Goal: Transaction & Acquisition: Purchase product/service

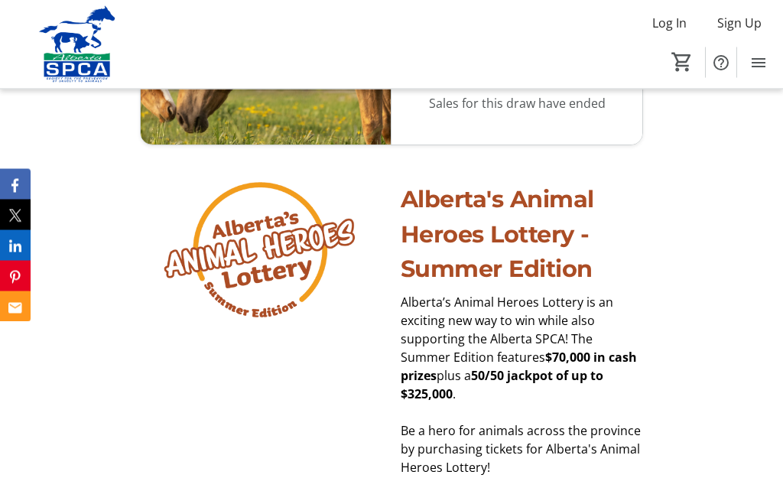
scroll to position [1388, 0]
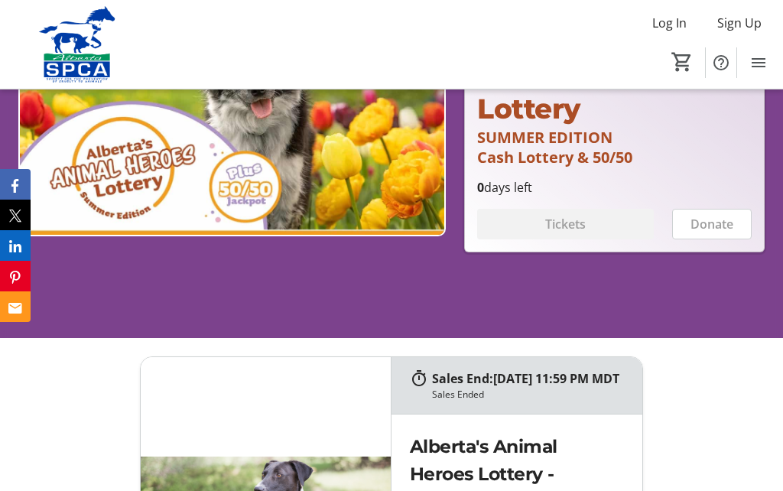
scroll to position [230, 0]
click at [170, 184] on img at bounding box center [231, 117] width 427 height 241
click at [112, 171] on img at bounding box center [231, 117] width 427 height 241
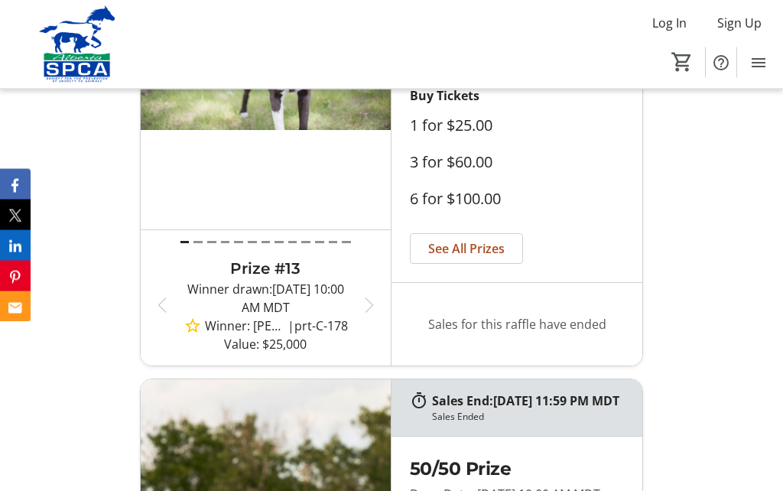
scroll to position [698, 0]
click at [242, 316] on span "[DATE] 10:00 AM MDT" at bounding box center [293, 298] width 102 height 35
click at [375, 314] on span "button" at bounding box center [369, 305] width 18 height 18
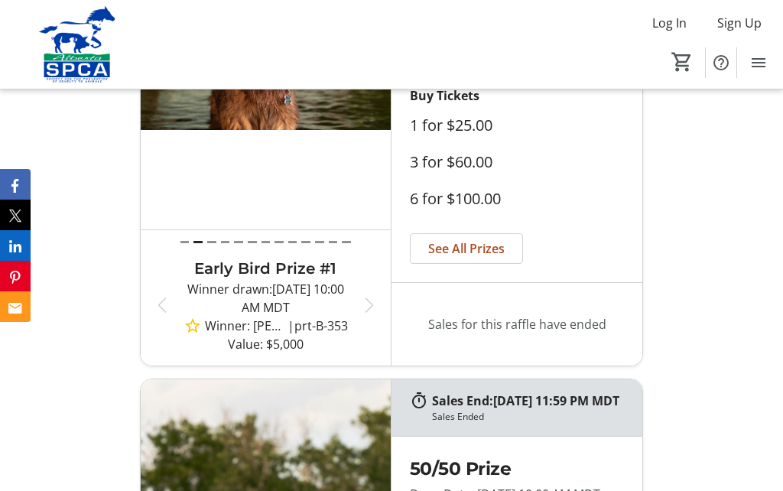
click at [378, 314] on span "button" at bounding box center [369, 305] width 18 height 18
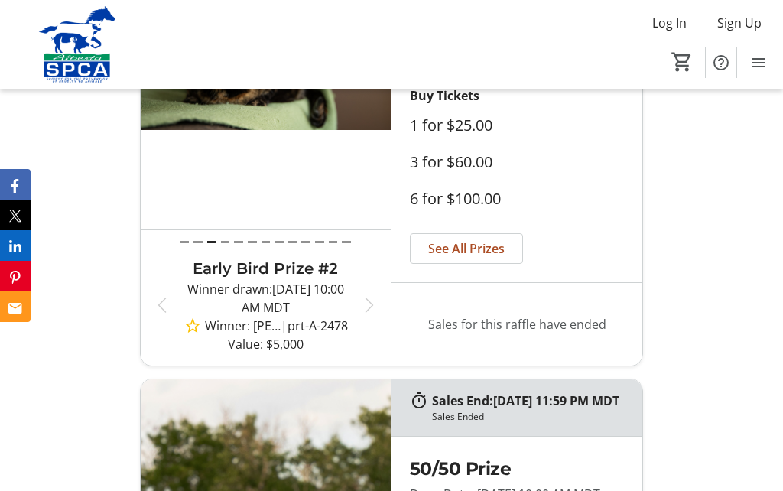
click at [377, 314] on span "button" at bounding box center [369, 305] width 18 height 18
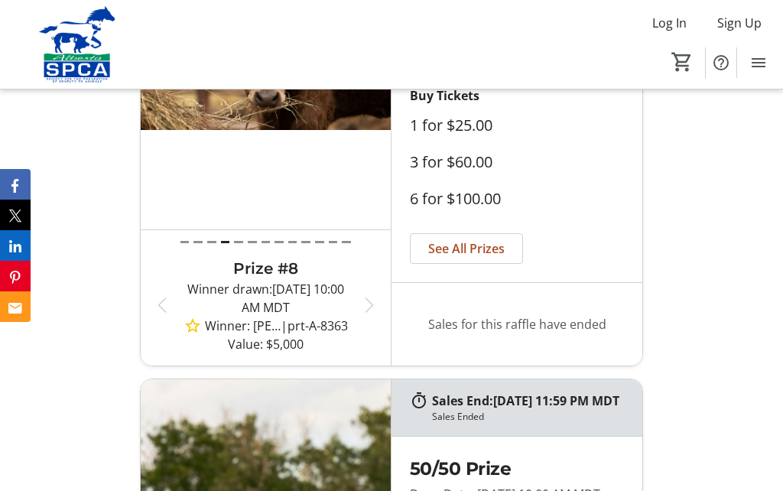
click at [375, 314] on span "button" at bounding box center [369, 305] width 18 height 18
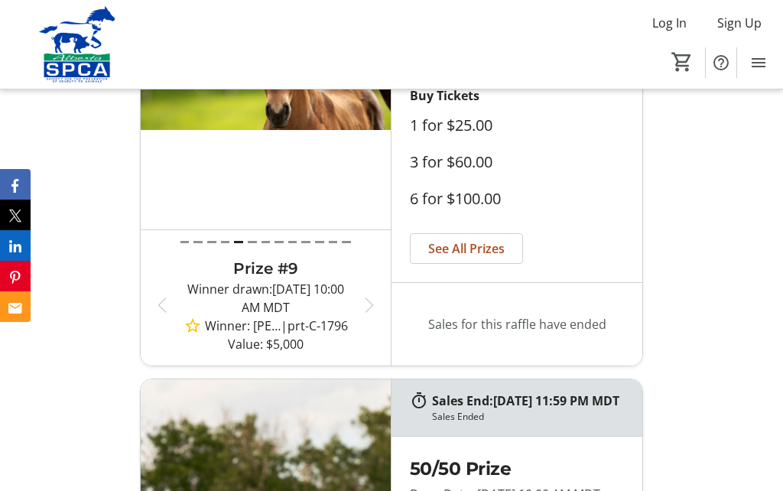
click at [158, 314] on span "button" at bounding box center [162, 305] width 18 height 18
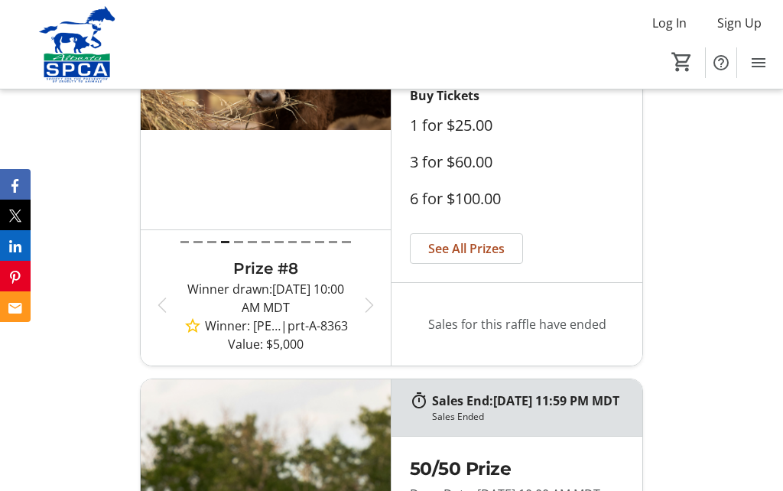
click at [156, 314] on span "button" at bounding box center [162, 305] width 18 height 18
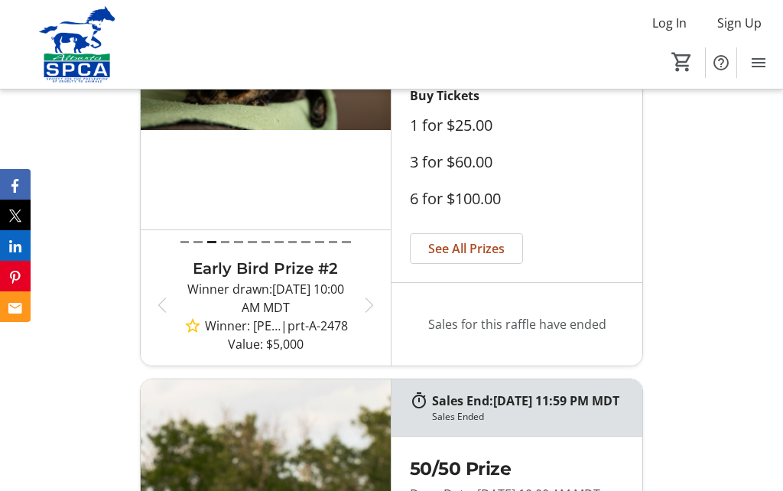
click at [300, 316] on span "[DATE] 10:00 AM MDT" at bounding box center [293, 298] width 102 height 35
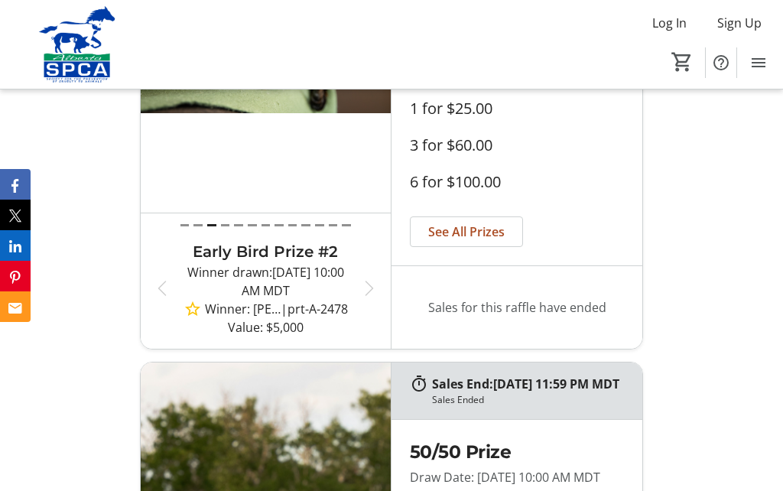
scroll to position [733, 0]
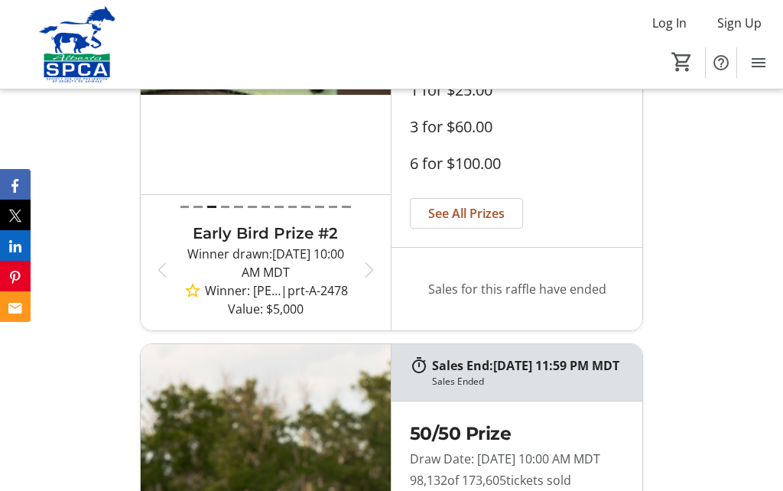
click at [487, 222] on span "See All Prizes" at bounding box center [466, 213] width 76 height 18
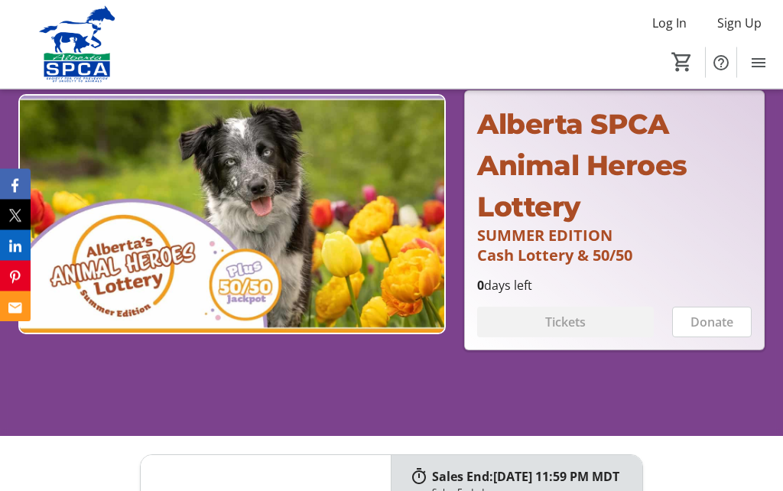
scroll to position [134, 0]
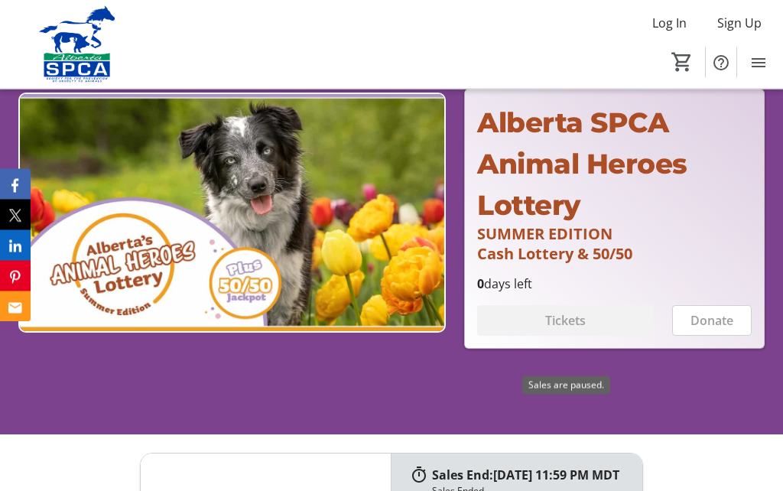
click at [577, 336] on div "Tickets" at bounding box center [565, 321] width 177 height 31
click at [581, 336] on div "Tickets" at bounding box center [565, 320] width 177 height 31
click at [253, 216] on img at bounding box center [231, 212] width 427 height 241
click at [261, 239] on img at bounding box center [231, 212] width 427 height 241
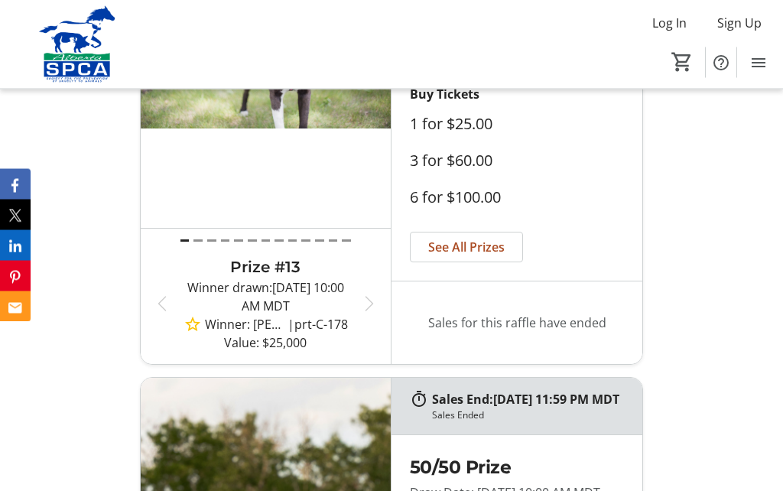
scroll to position [699, 0]
click at [567, 352] on p "Sales for this raffle have ended" at bounding box center [517, 323] width 214 height 58
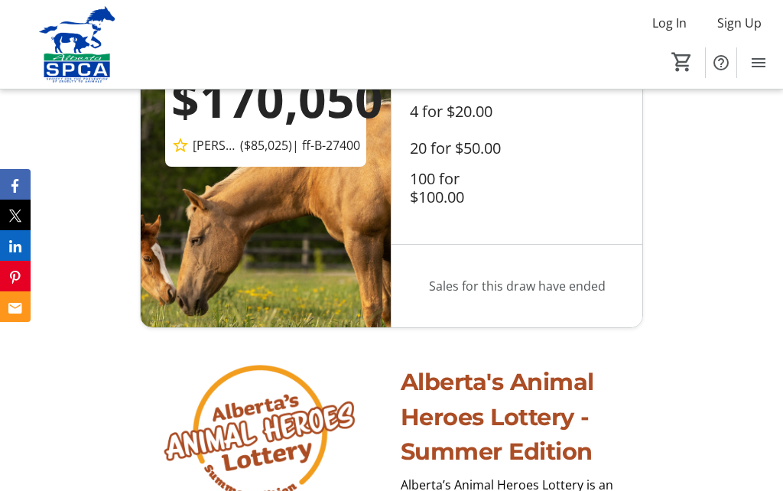
scroll to position [1205, 0]
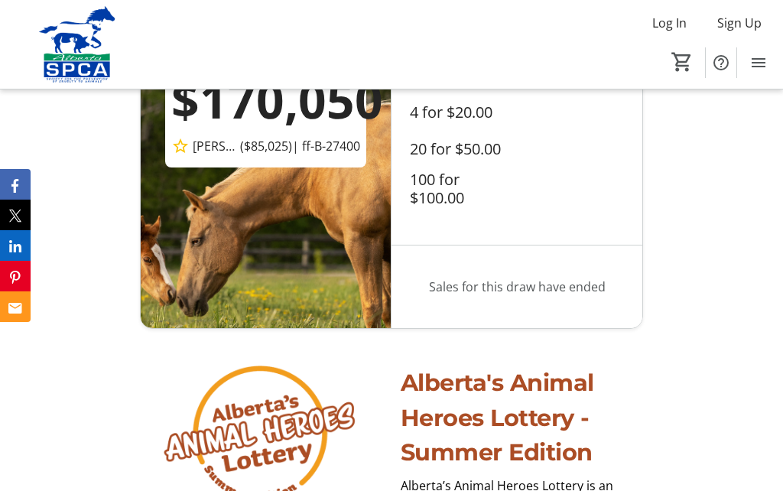
click at [235, 137] on div "$170,050" at bounding box center [265, 99] width 189 height 73
click at [217, 137] on div "$170,050" at bounding box center [265, 99] width 189 height 73
click at [216, 137] on div "$170,050" at bounding box center [265, 99] width 189 height 73
click at [234, 137] on div "$170,050" at bounding box center [265, 99] width 189 height 73
click at [255, 137] on div "$170,050" at bounding box center [265, 99] width 189 height 73
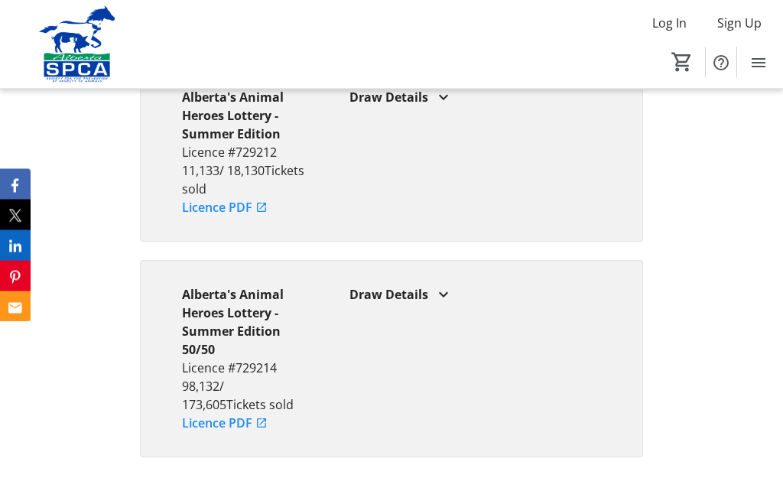
scroll to position [5455, 0]
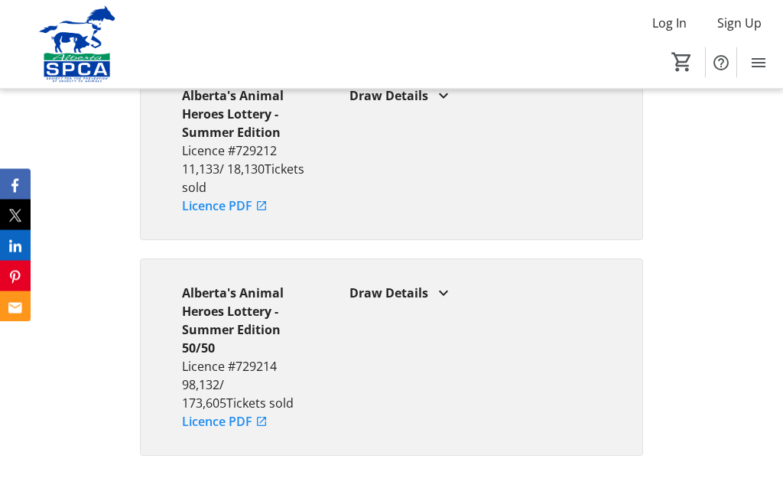
click at [444, 105] on mat-icon at bounding box center [443, 96] width 18 height 18
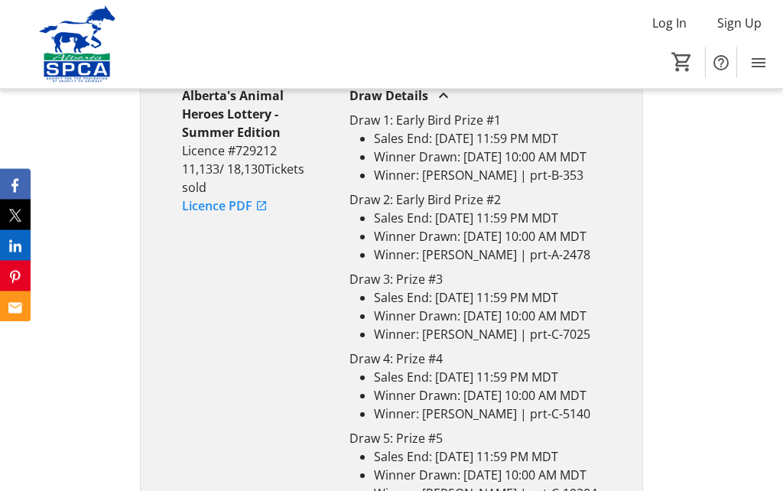
scroll to position [5456, 0]
click at [445, 105] on mat-icon at bounding box center [443, 95] width 18 height 18
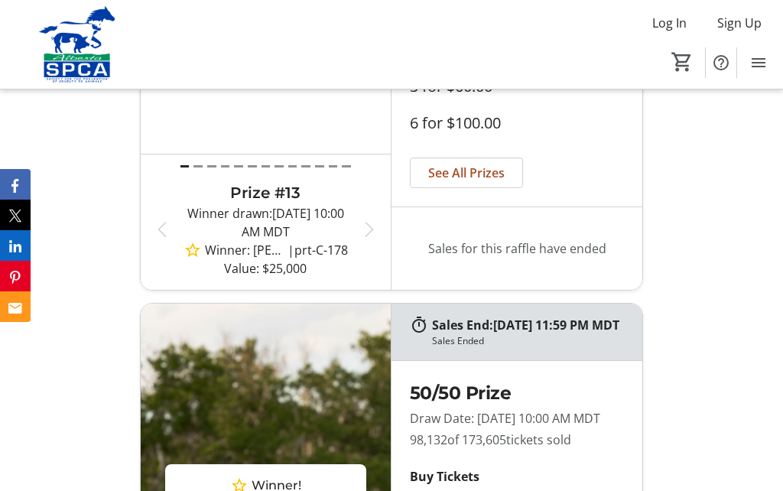
scroll to position [773, 0]
click at [161, 239] on span "button" at bounding box center [162, 230] width 18 height 18
click at [154, 239] on span "button" at bounding box center [162, 230] width 18 height 18
click at [151, 278] on button "Previous" at bounding box center [159, 230] width 37 height 96
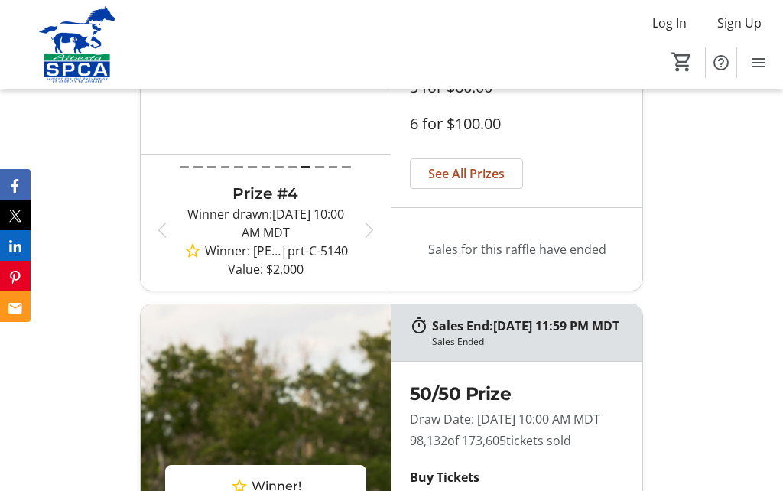
click at [155, 239] on span "button" at bounding box center [162, 230] width 18 height 18
click at [156, 239] on span "button" at bounding box center [162, 230] width 18 height 18
click at [155, 239] on span "button" at bounding box center [162, 230] width 18 height 18
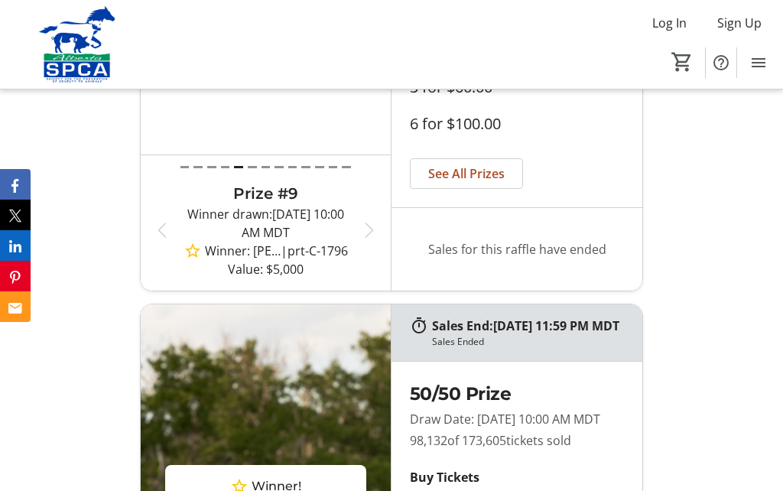
click at [157, 239] on span "button" at bounding box center [162, 230] width 18 height 18
click at [279, 176] on button "Draw 8" at bounding box center [278, 167] width 9 height 18
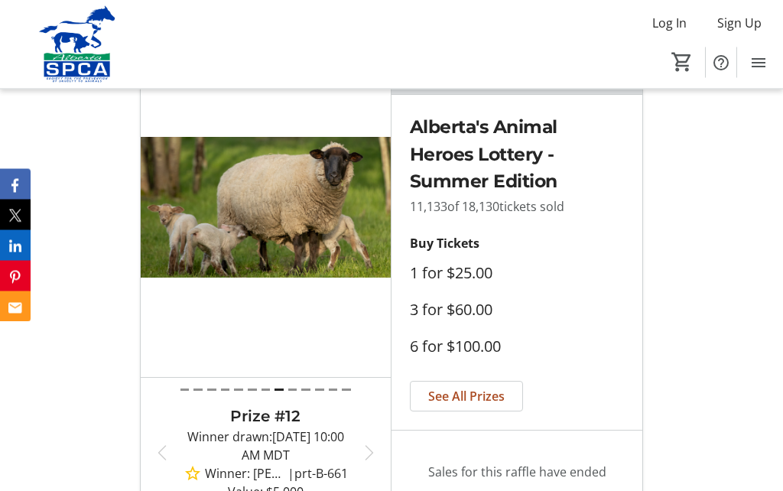
scroll to position [535, 0]
